Goal: Task Accomplishment & Management: Complete application form

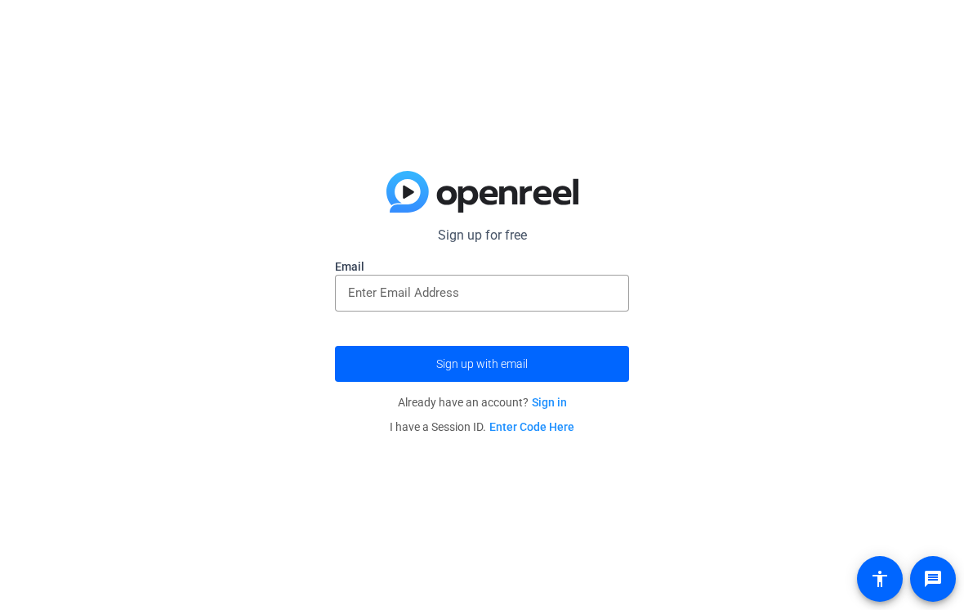
click at [578, 359] on span "submit" at bounding box center [482, 363] width 294 height 39
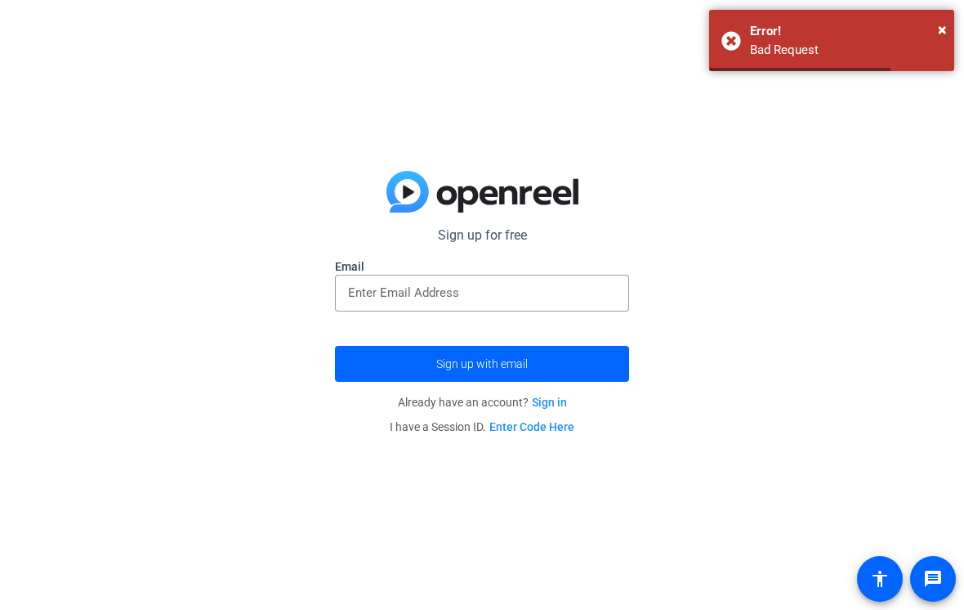
click at [558, 396] on link "Sign in" at bounding box center [549, 401] width 35 height 13
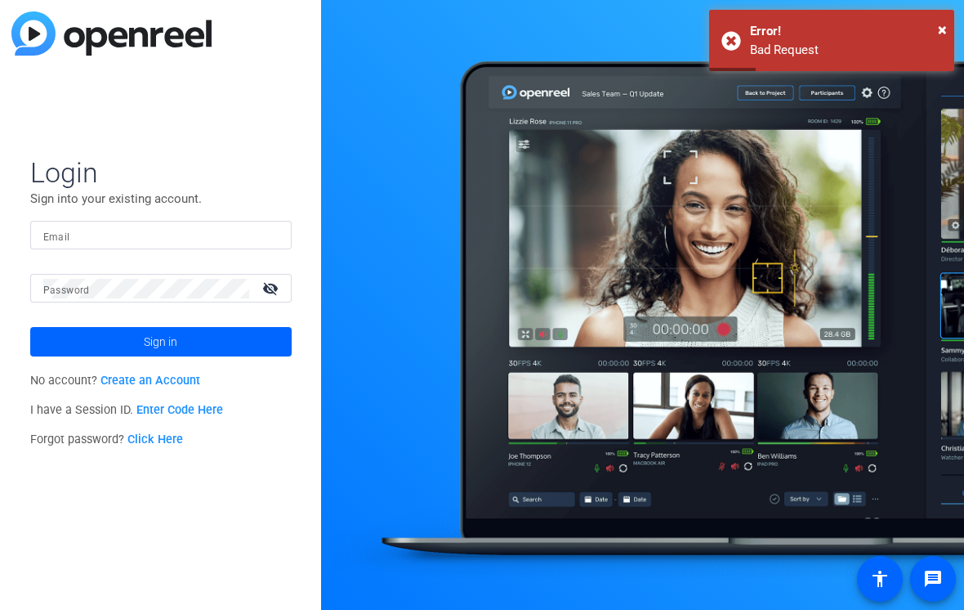
click at [231, 336] on span at bounding box center [160, 341] width 261 height 39
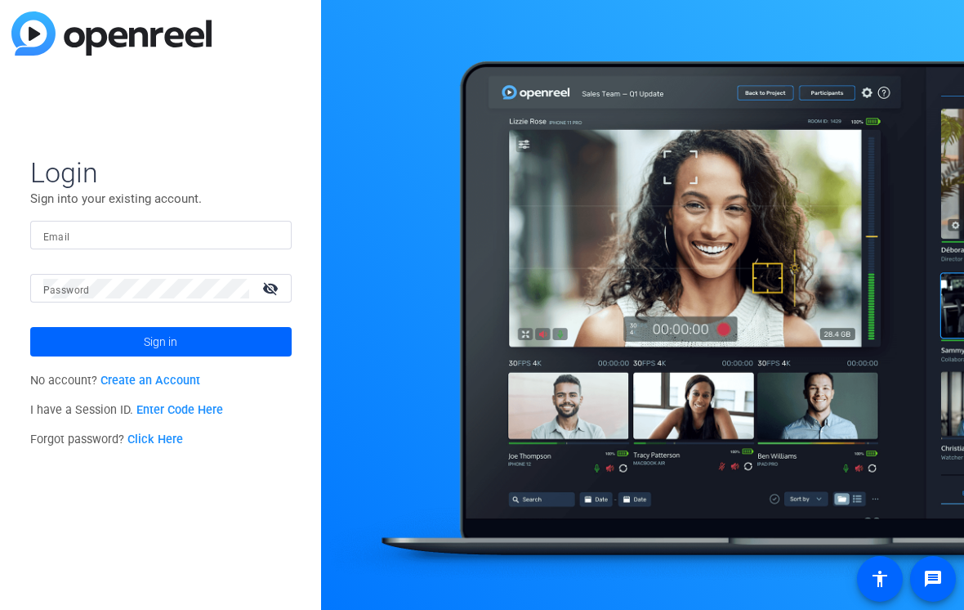
click at [67, 217] on form "Login Sign into your existing account. Email Password visibility_off Sign in" at bounding box center [160, 255] width 261 height 201
click at [63, 237] on mat-label "Email" at bounding box center [56, 236] width 27 height 11
click at [63, 237] on input "Email" at bounding box center [160, 236] width 235 height 20
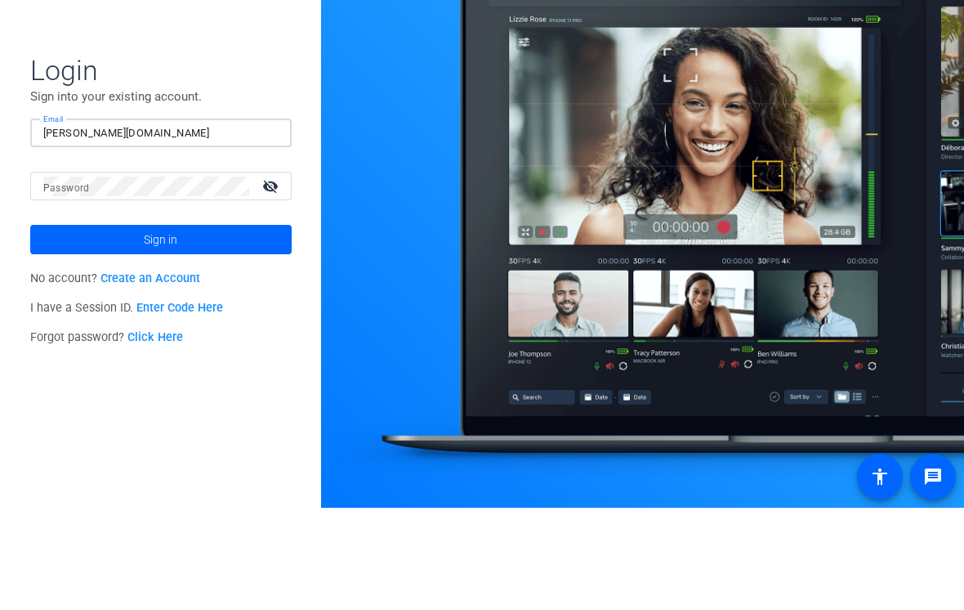
type input "[PERSON_NAME][DOMAIN_NAME]"
click at [114, 322] on span at bounding box center [160, 341] width 261 height 39
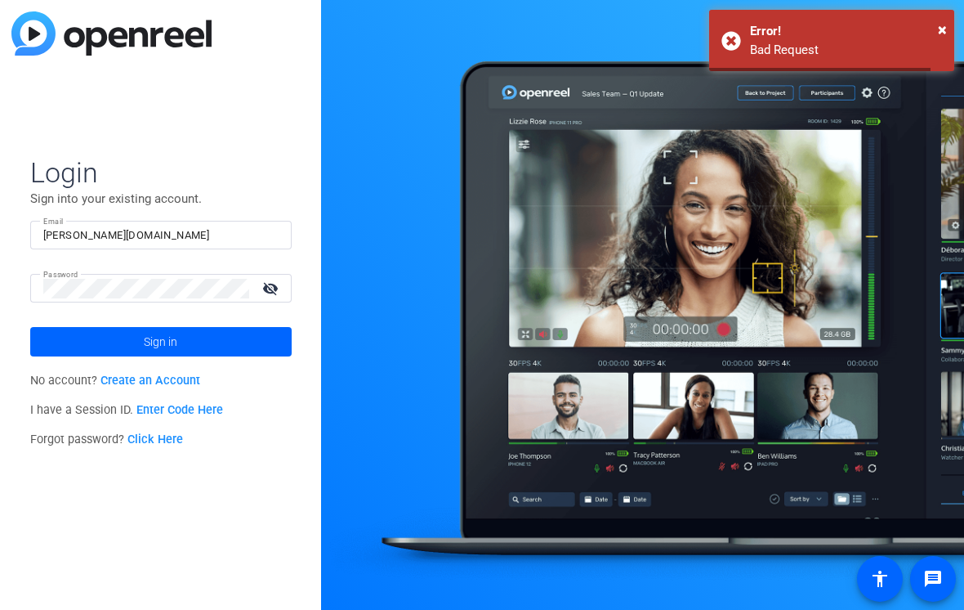
click at [74, 339] on span at bounding box center [160, 341] width 261 height 39
click at [111, 382] on link "Create an Account" at bounding box center [151, 380] width 100 height 14
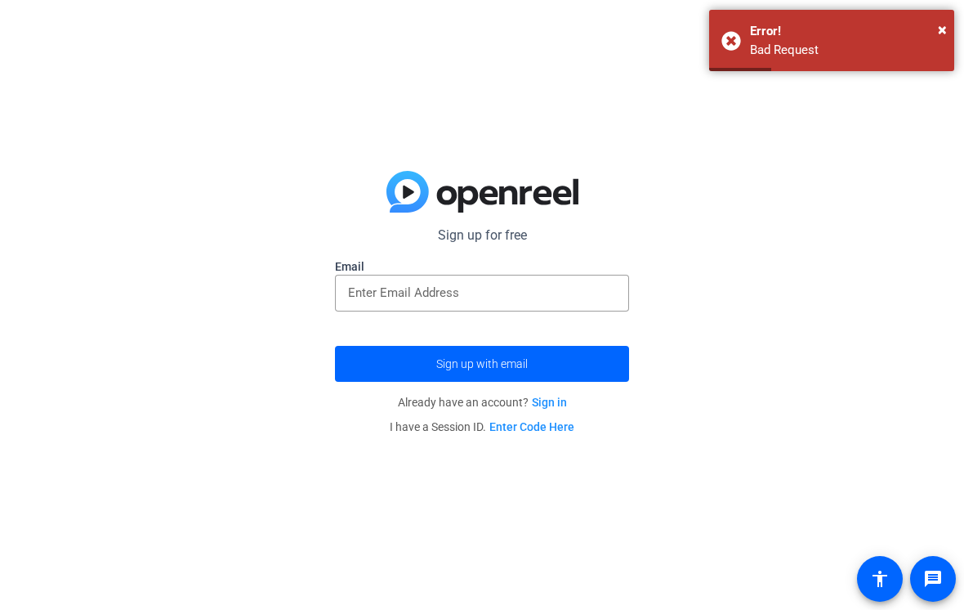
click at [931, 24] on div "Error!" at bounding box center [846, 31] width 192 height 19
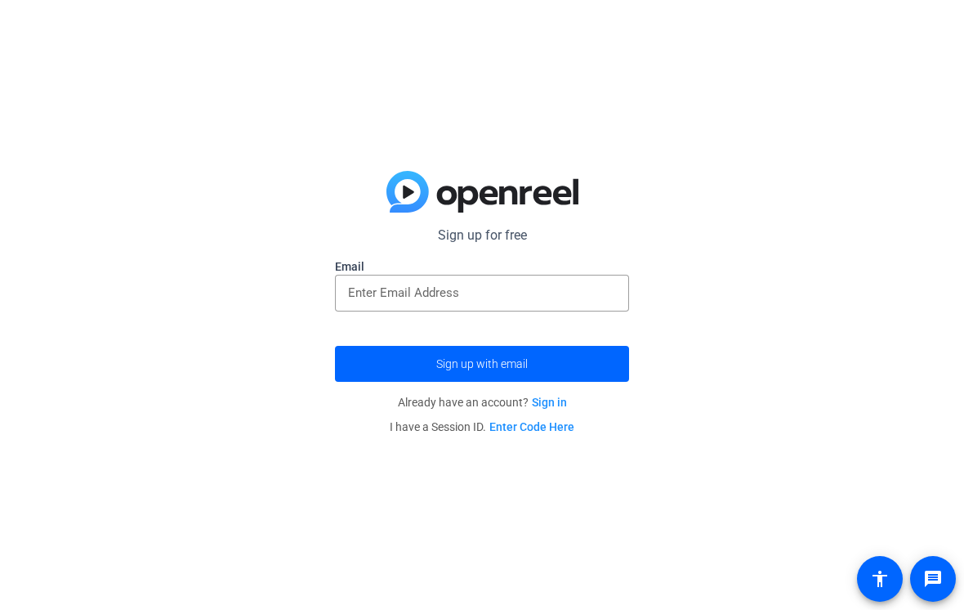
click at [939, 31] on span "×" at bounding box center [942, 30] width 9 height 20
